Goal: Task Accomplishment & Management: Use online tool/utility

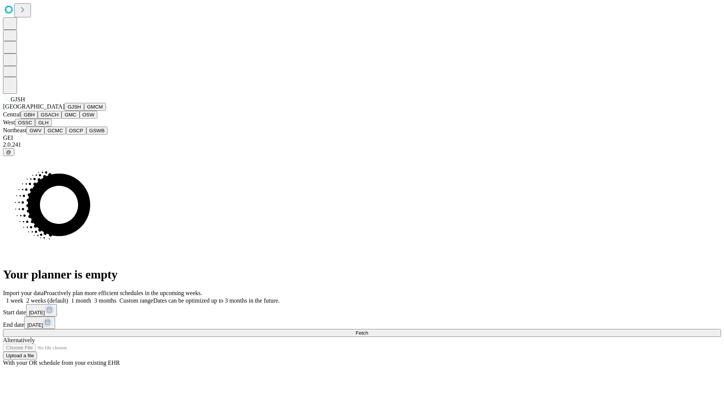
click at [64, 111] on button "GJSH" at bounding box center [74, 107] width 20 height 8
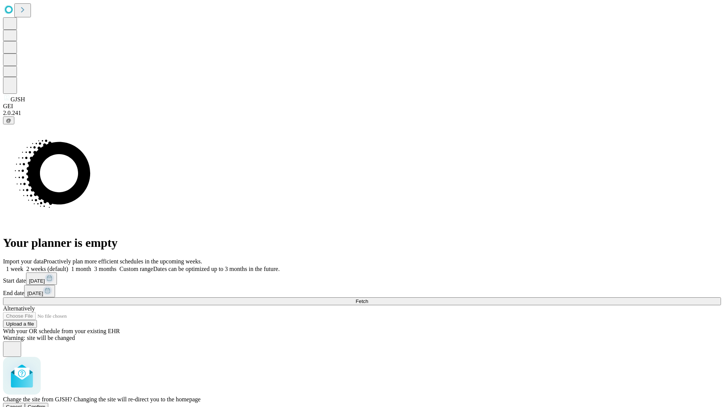
click at [46, 404] on span "Confirm" at bounding box center [37, 407] width 18 height 6
click at [23, 266] on label "1 week" at bounding box center [13, 269] width 20 height 6
click at [368, 298] on span "Fetch" at bounding box center [361, 301] width 12 height 6
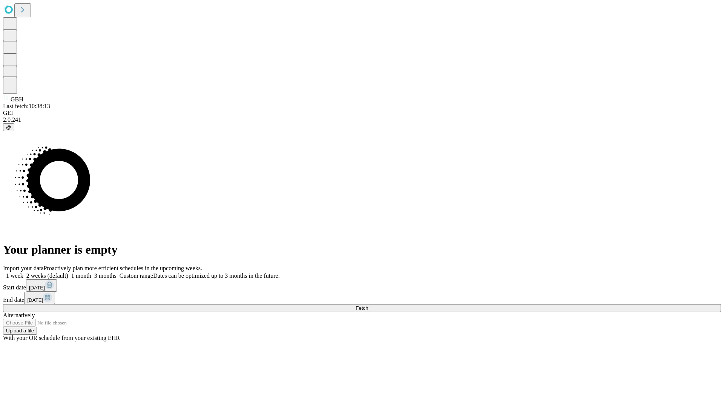
click at [23, 272] on label "1 week" at bounding box center [13, 275] width 20 height 6
click at [368, 305] on span "Fetch" at bounding box center [361, 308] width 12 height 6
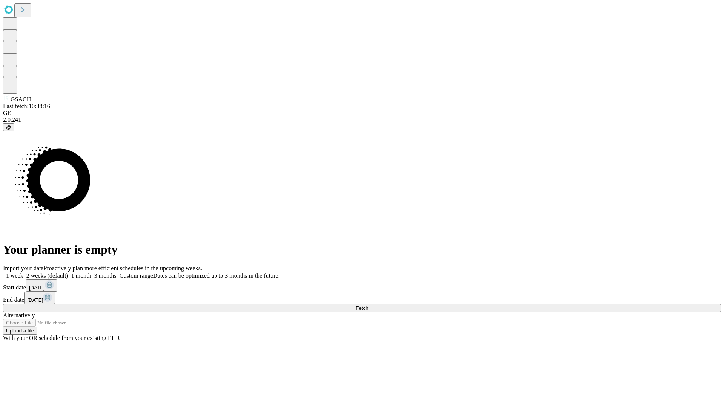
click at [368, 305] on span "Fetch" at bounding box center [361, 308] width 12 height 6
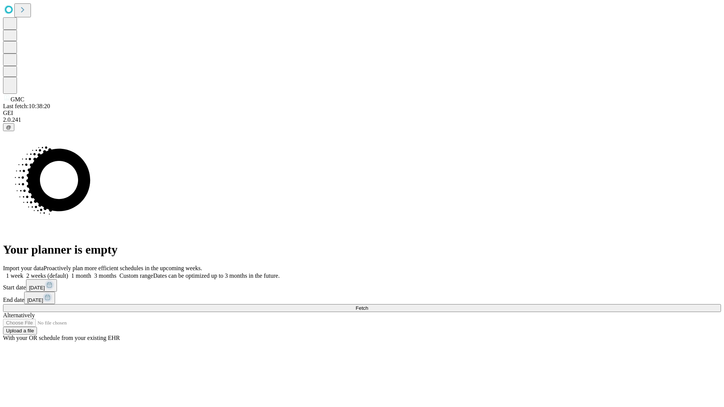
click at [23, 272] on label "1 week" at bounding box center [13, 275] width 20 height 6
click at [368, 305] on span "Fetch" at bounding box center [361, 308] width 12 height 6
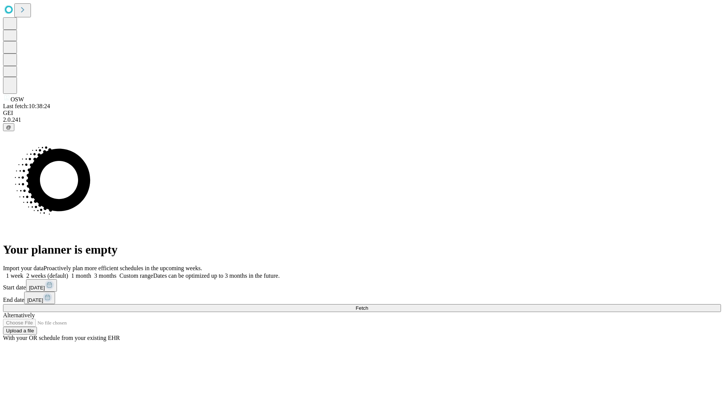
click at [23, 272] on label "1 week" at bounding box center [13, 275] width 20 height 6
click at [368, 305] on span "Fetch" at bounding box center [361, 308] width 12 height 6
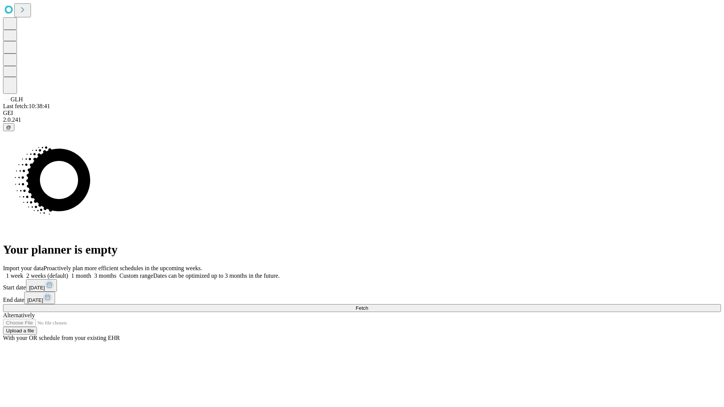
click at [368, 305] on span "Fetch" at bounding box center [361, 308] width 12 height 6
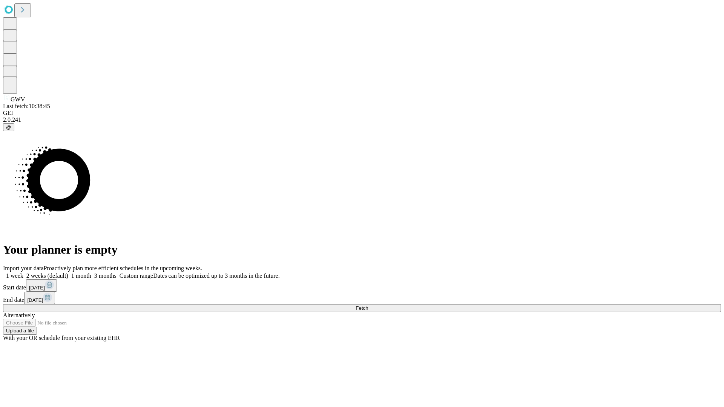
click at [23, 272] on label "1 week" at bounding box center [13, 275] width 20 height 6
click at [368, 305] on span "Fetch" at bounding box center [361, 308] width 12 height 6
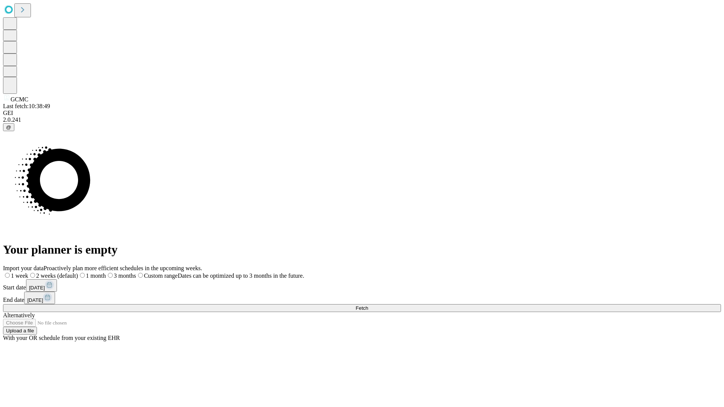
click at [368, 305] on span "Fetch" at bounding box center [361, 308] width 12 height 6
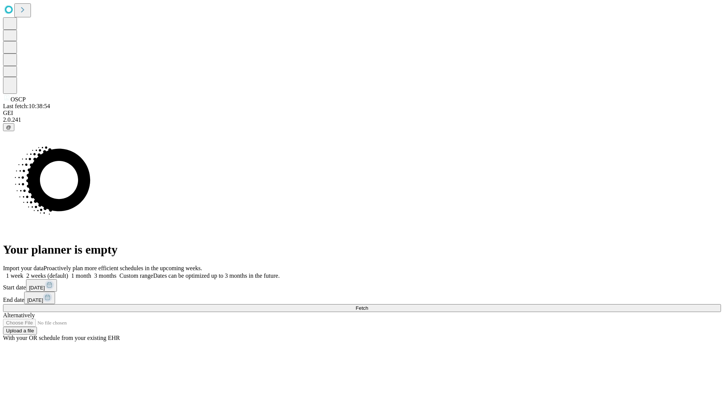
click at [23, 272] on label "1 week" at bounding box center [13, 275] width 20 height 6
click at [368, 305] on span "Fetch" at bounding box center [361, 308] width 12 height 6
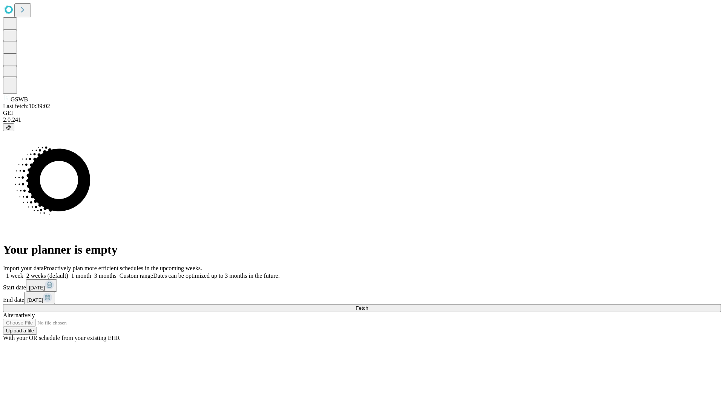
click at [23, 272] on label "1 week" at bounding box center [13, 275] width 20 height 6
click at [368, 305] on span "Fetch" at bounding box center [361, 308] width 12 height 6
